Goal: Transaction & Acquisition: Subscribe to service/newsletter

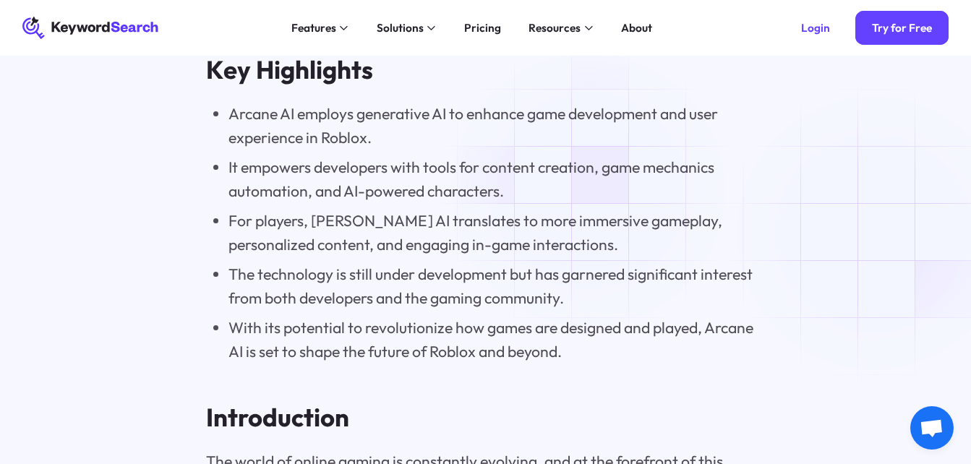
scroll to position [1157, 0]
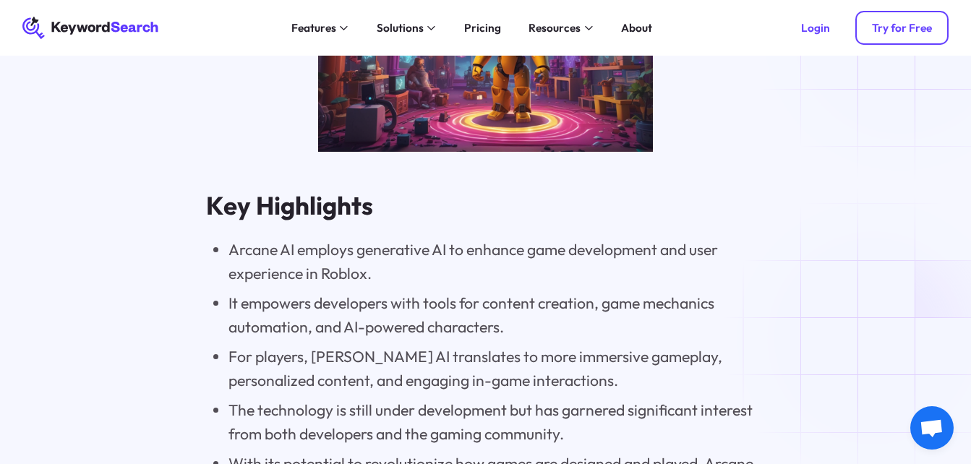
click at [911, 34] on div "Try for Free" at bounding box center [902, 28] width 60 height 14
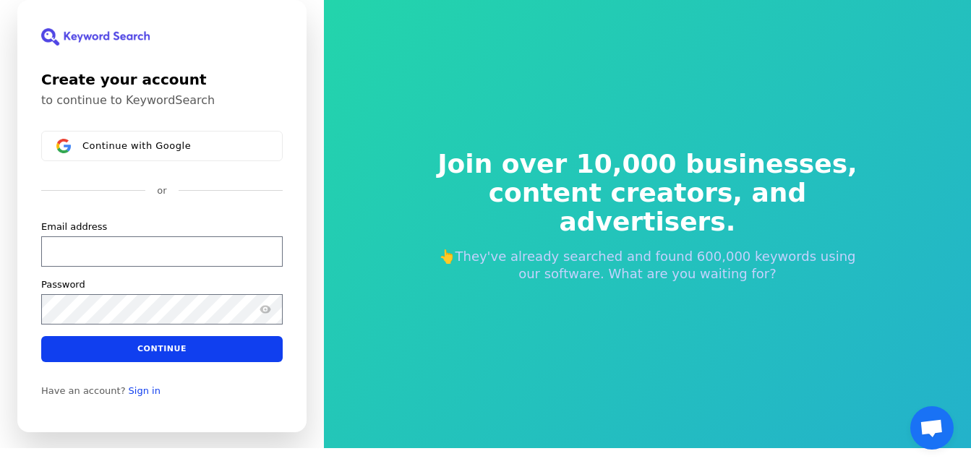
scroll to position [17, 0]
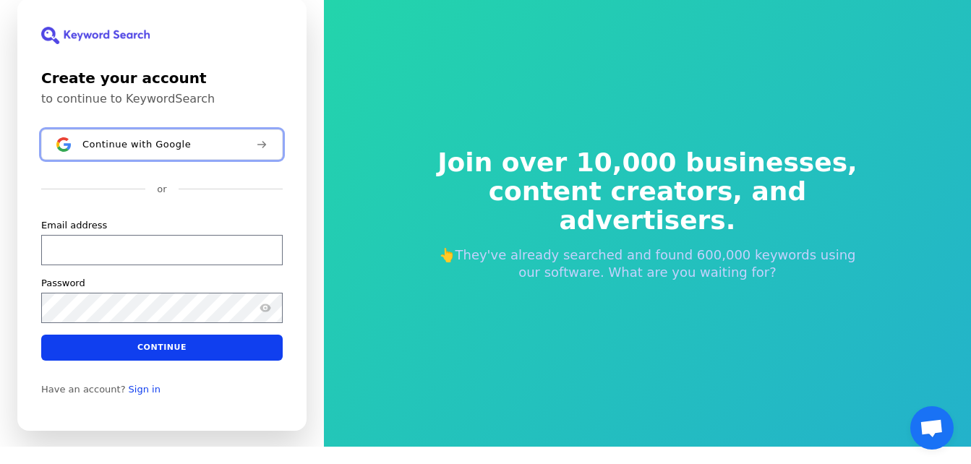
click at [212, 140] on div "Continue with Google" at bounding box center [163, 145] width 162 height 12
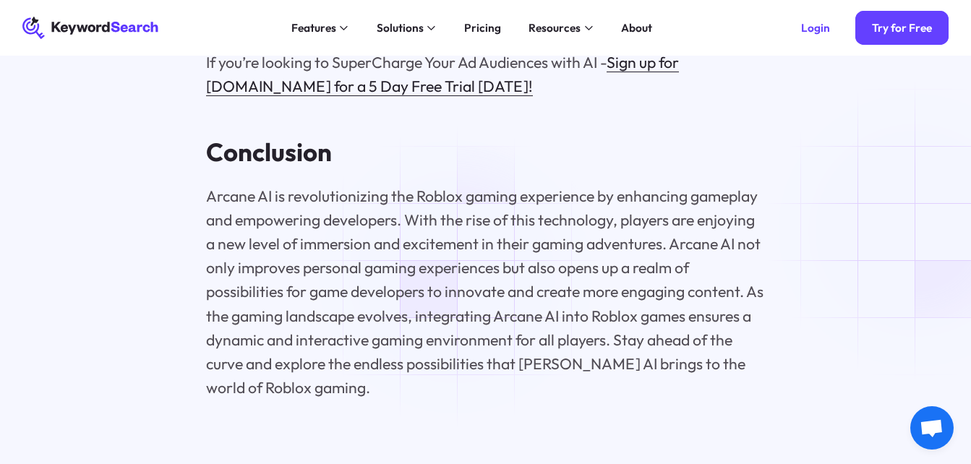
scroll to position [3602, 0]
